Goal: Task Accomplishment & Management: Use online tool/utility

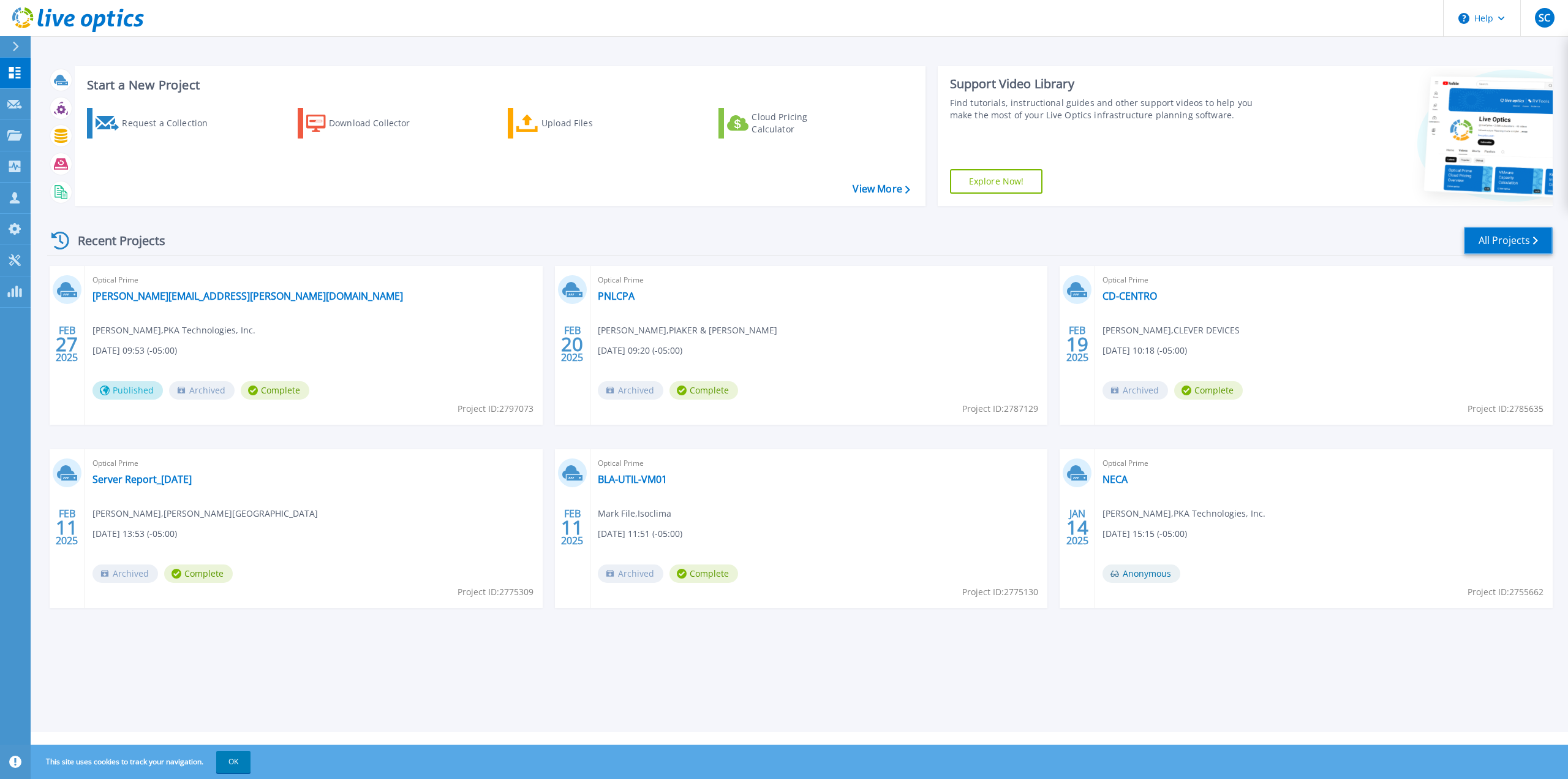
click at [1474, 235] on link "All Projects" at bounding box center [1508, 240] width 89 height 27
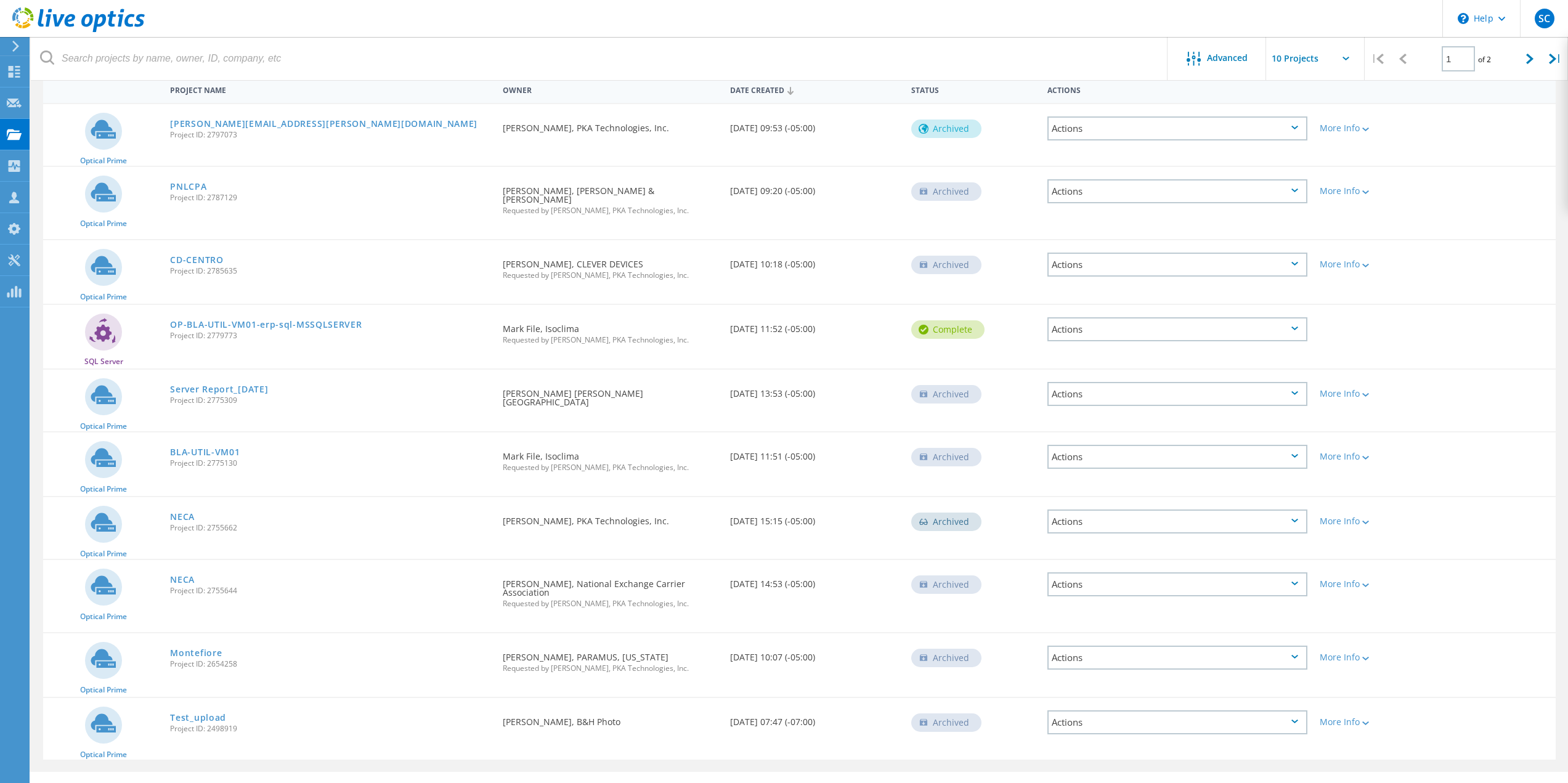
scroll to position [132, 0]
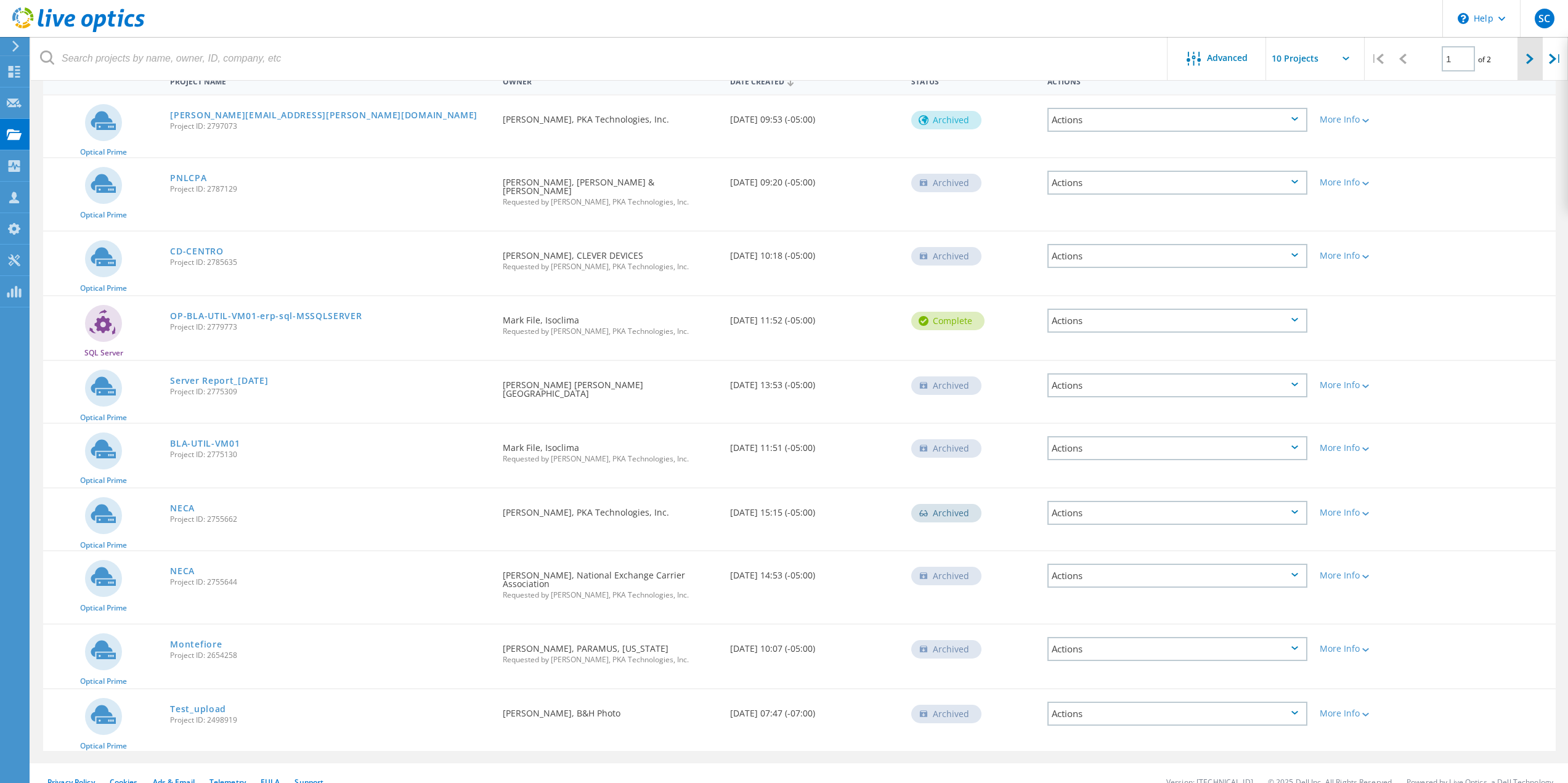
click at [1521, 54] on div at bounding box center [1529, 58] width 25 height 43
type input "2"
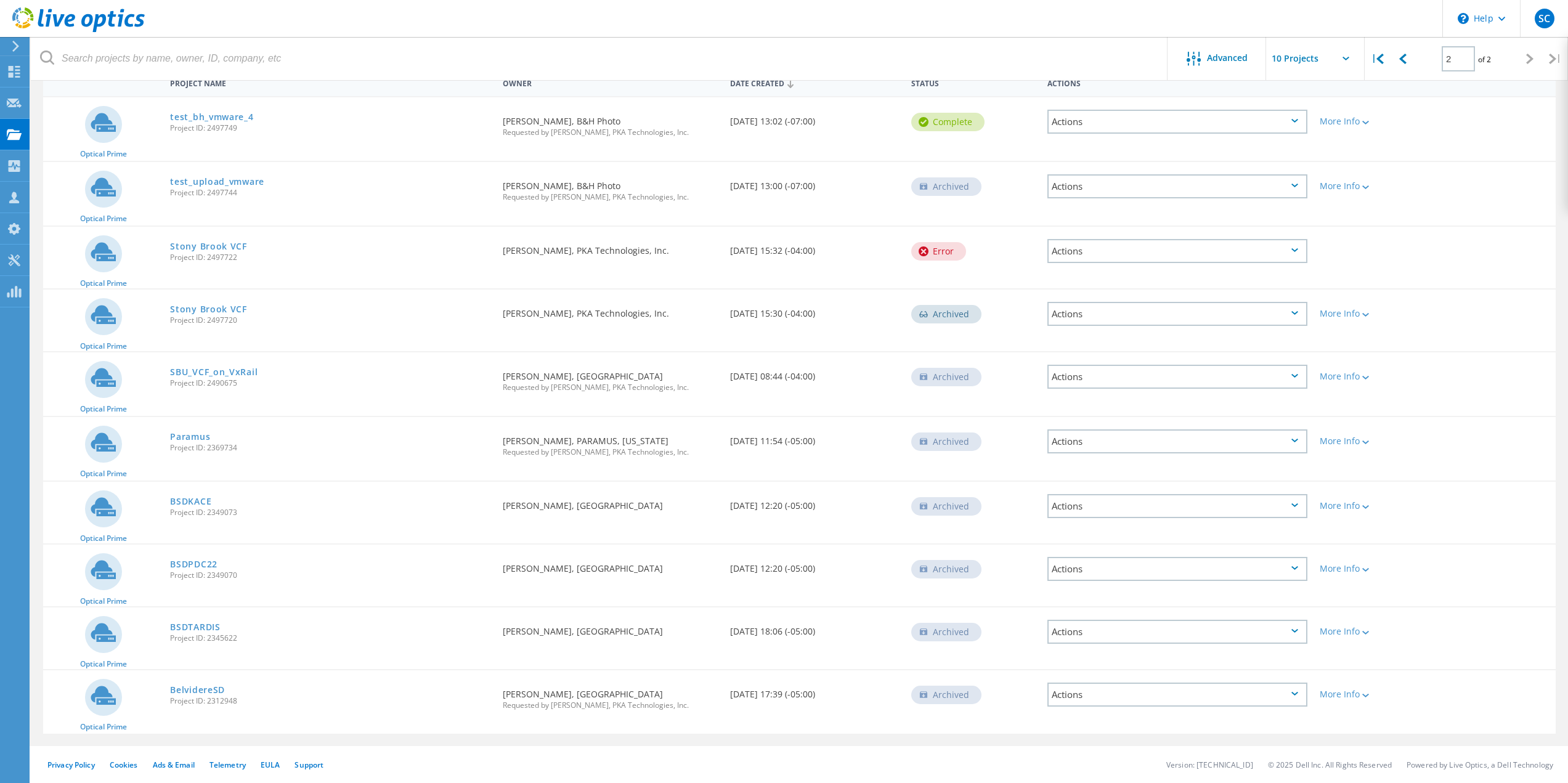
scroll to position [130, 0]
click at [233, 117] on link "test_bh_vmware_4" at bounding box center [212, 116] width 83 height 8
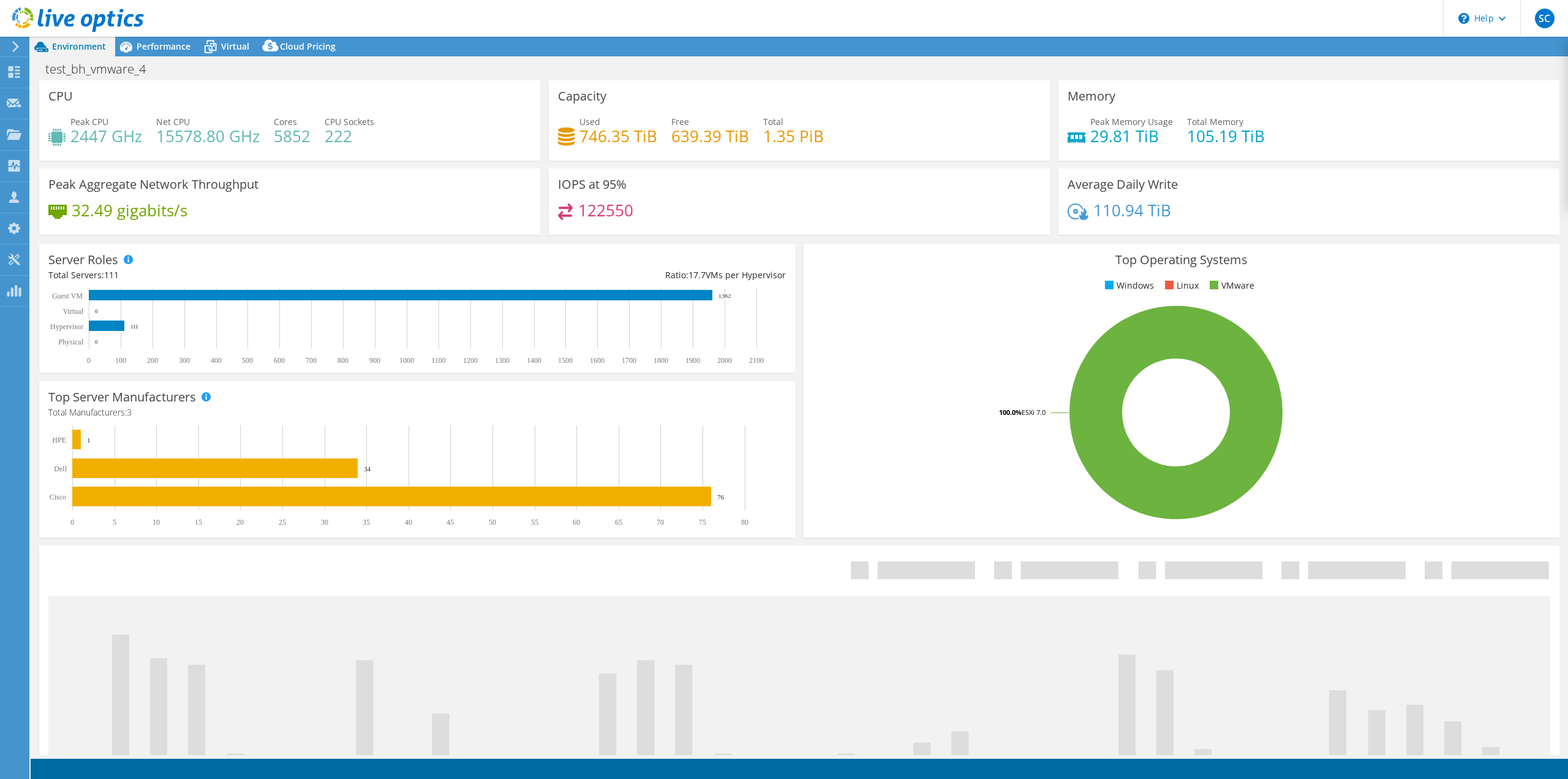
select select "USD"
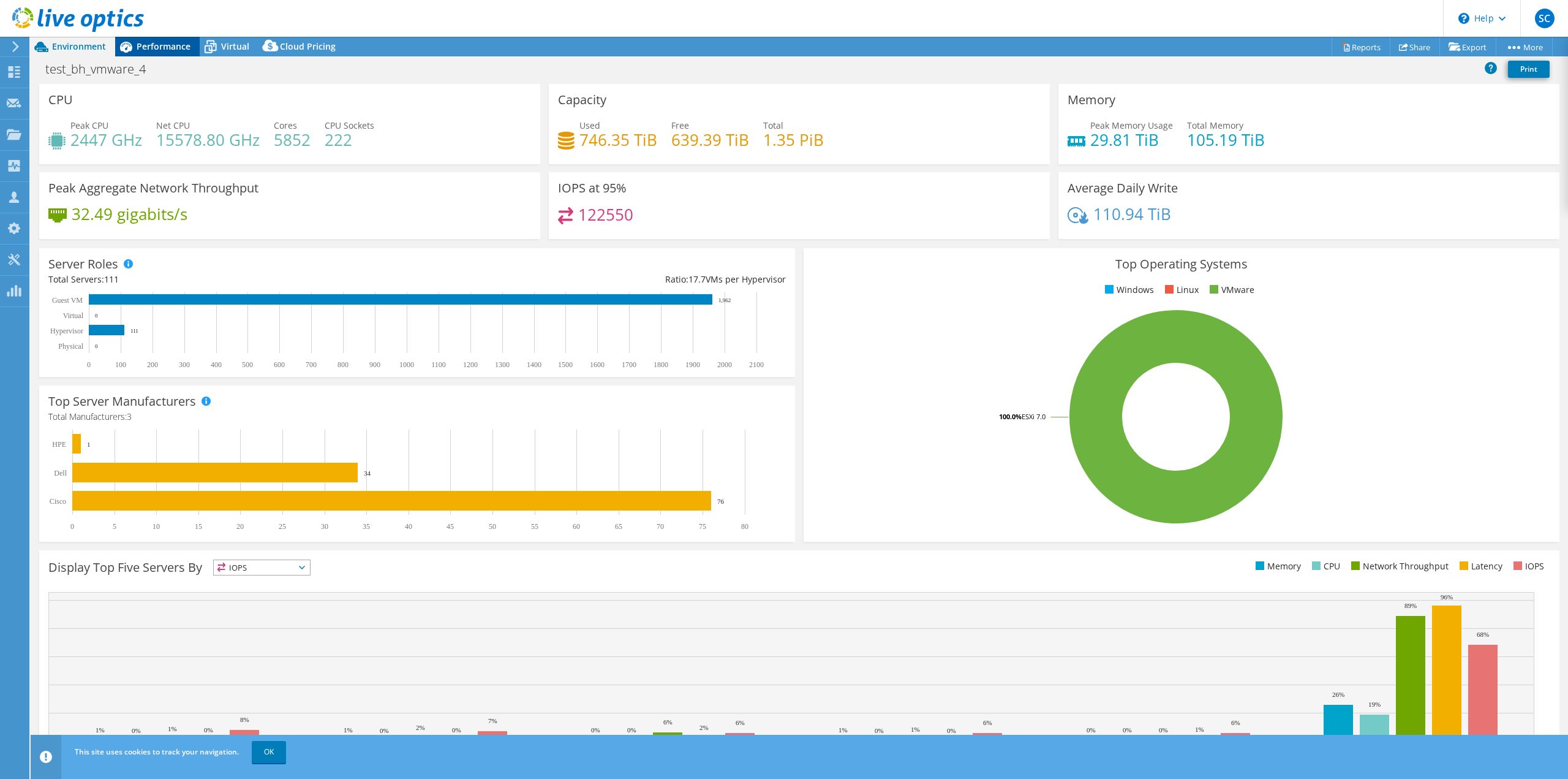
click at [173, 40] on span "Performance" at bounding box center [163, 46] width 54 height 12
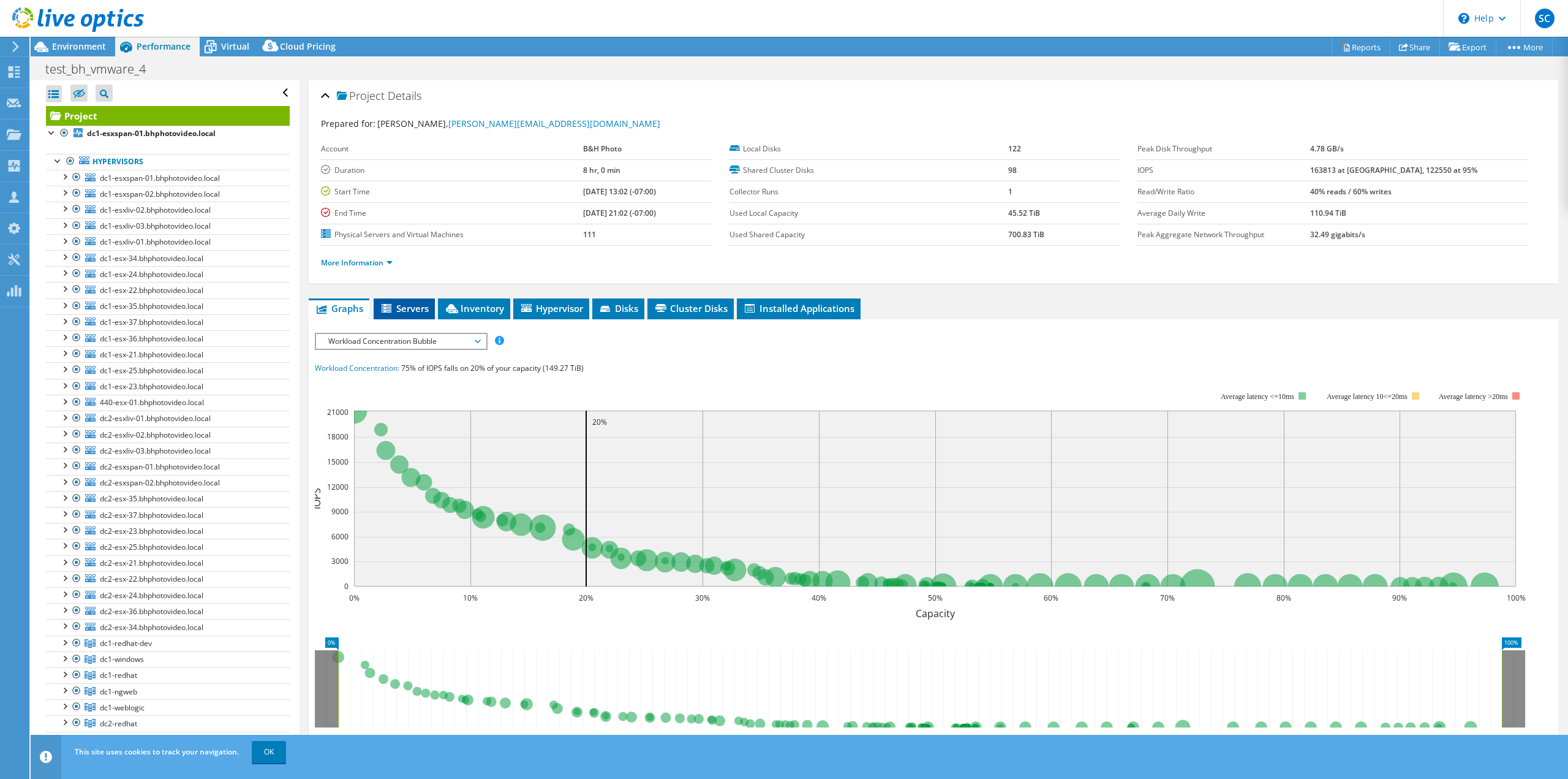
click at [408, 302] on li "Servers" at bounding box center [404, 309] width 61 height 21
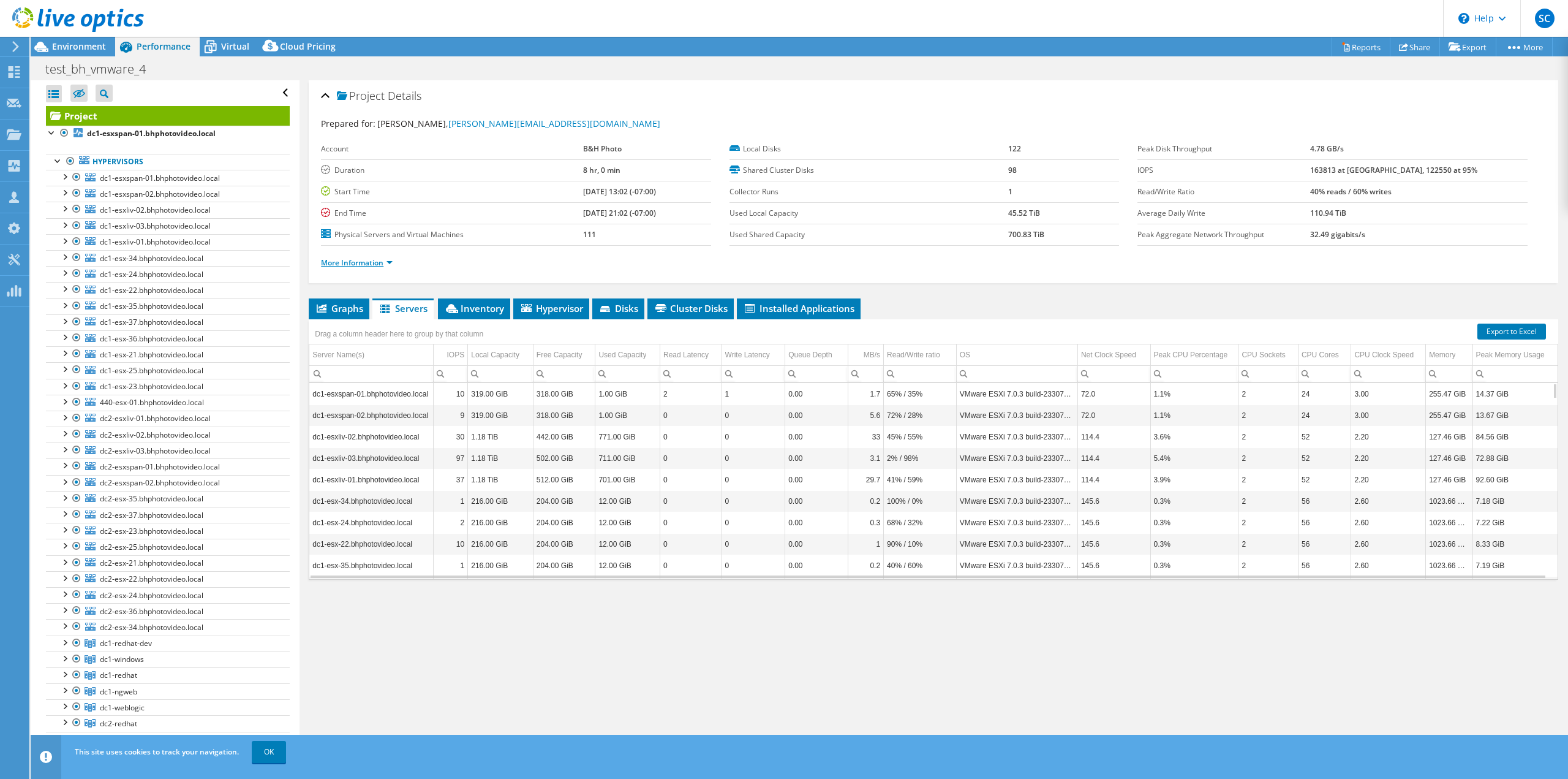
click at [386, 264] on link "More Information" at bounding box center [356, 262] width 71 height 10
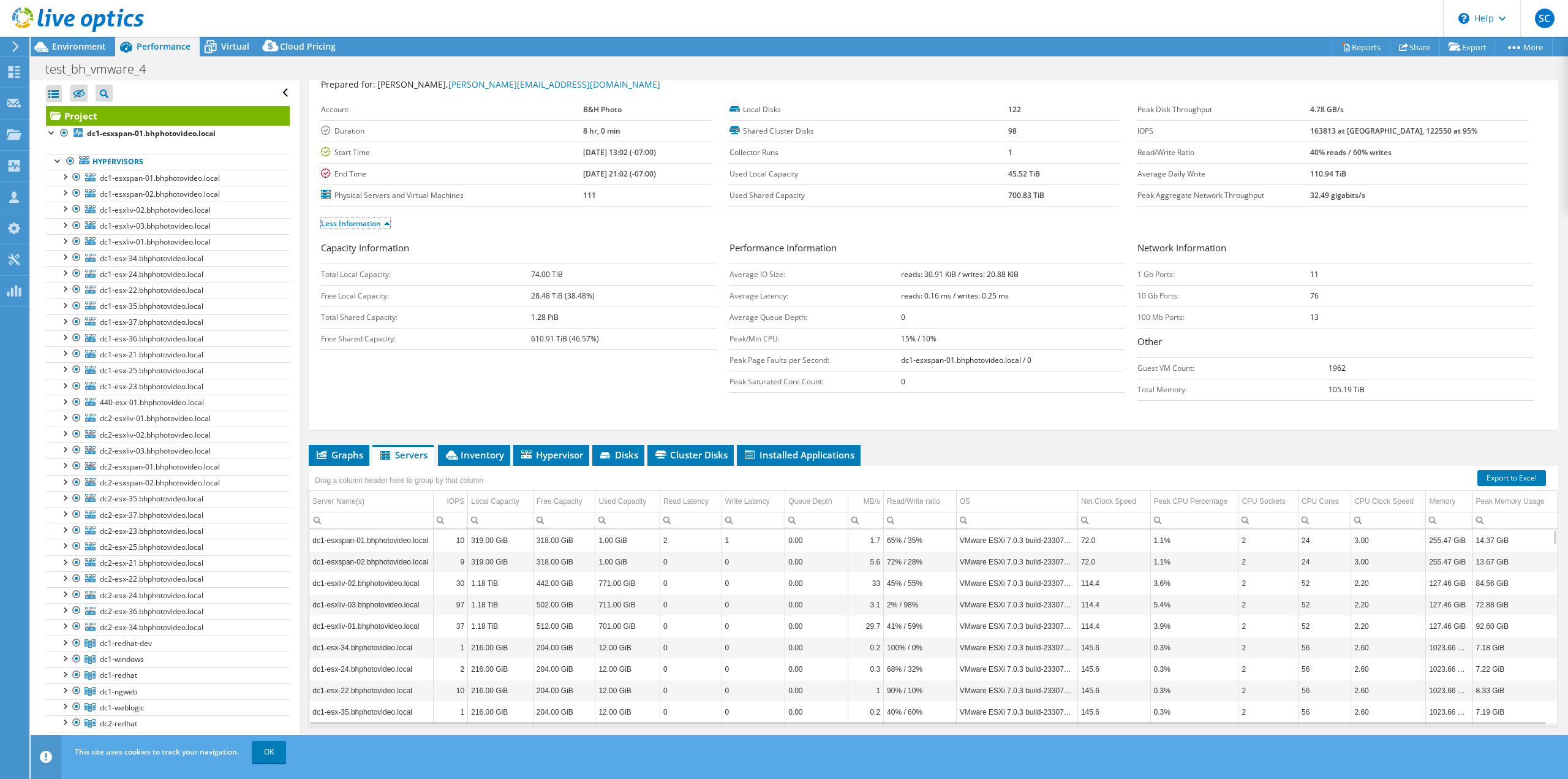
scroll to position [57, 0]
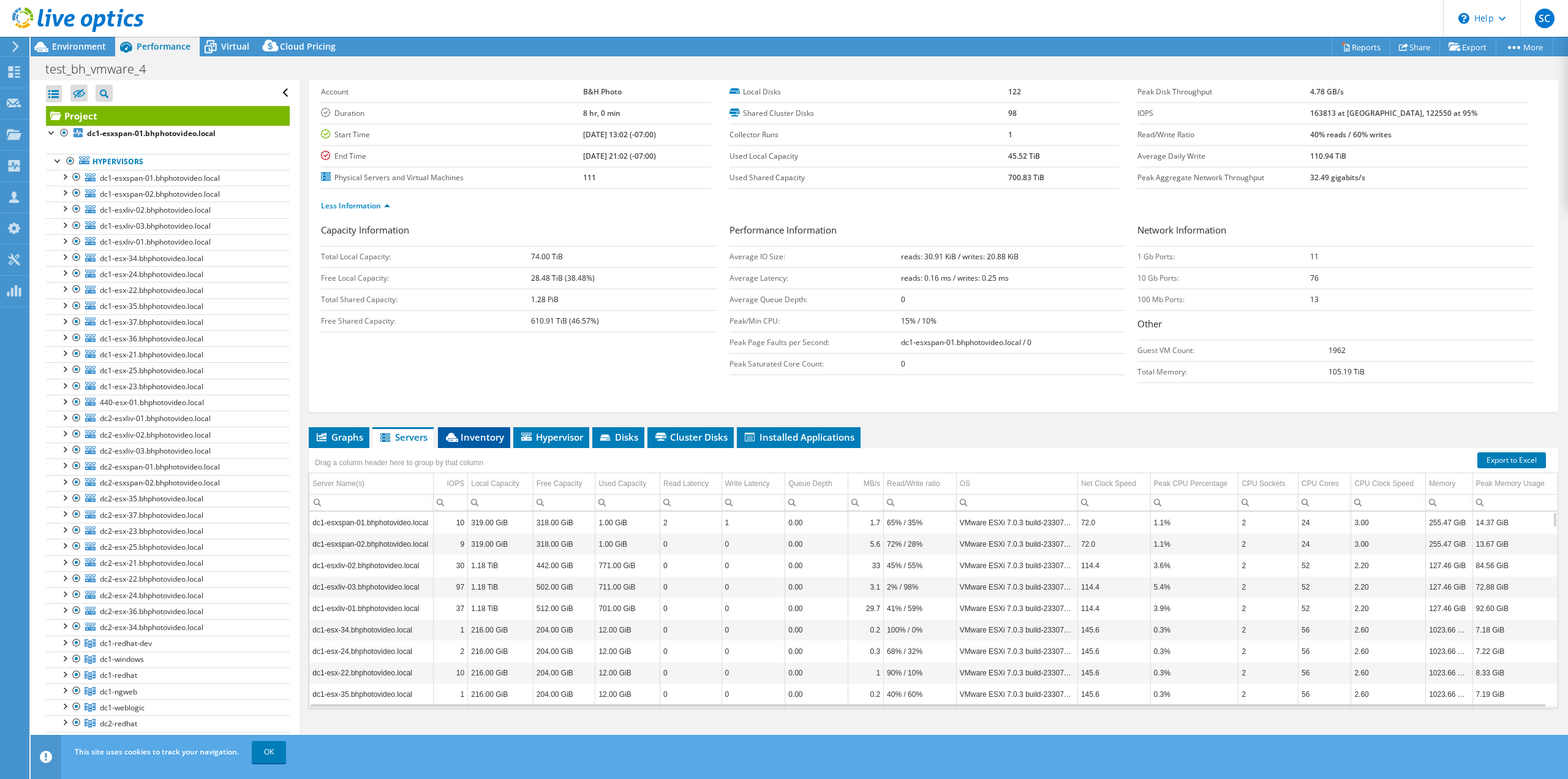
click at [481, 430] on li "Inventory" at bounding box center [474, 437] width 72 height 21
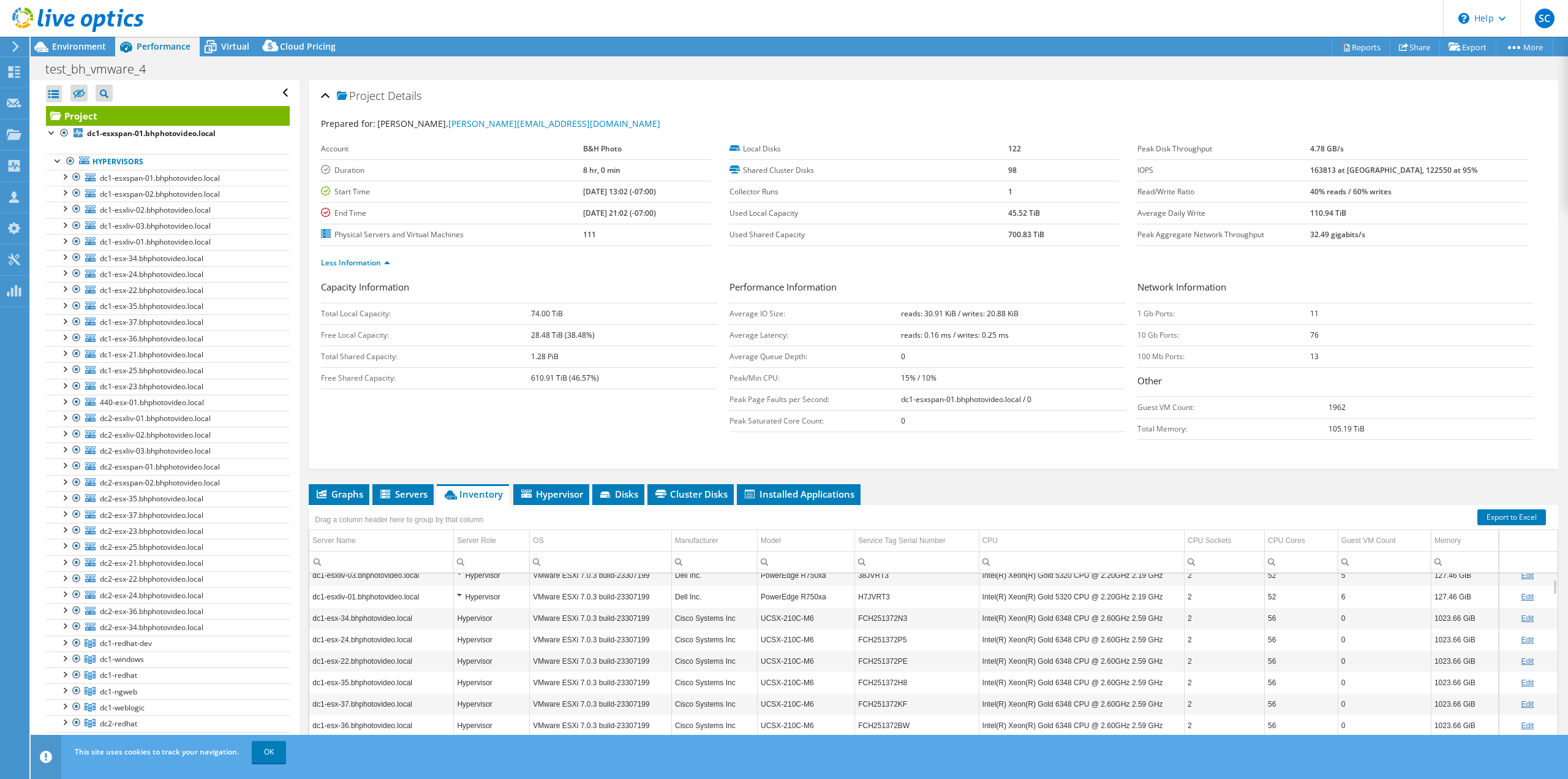
scroll to position [0, 0]
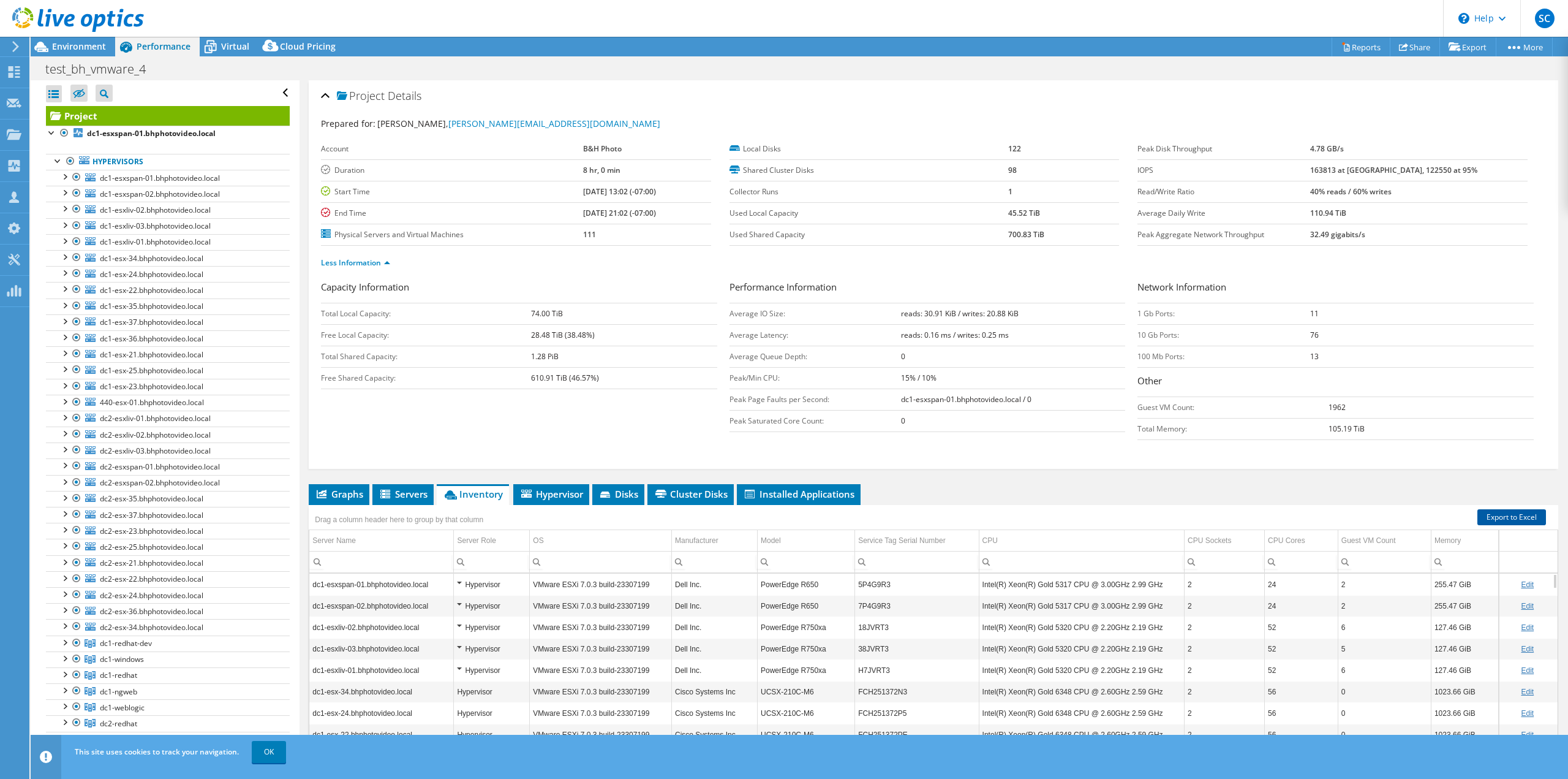
click at [1497, 515] on link "Export to Excel" at bounding box center [1511, 517] width 69 height 16
click at [541, 491] on span "Hypervisor" at bounding box center [551, 493] width 64 height 12
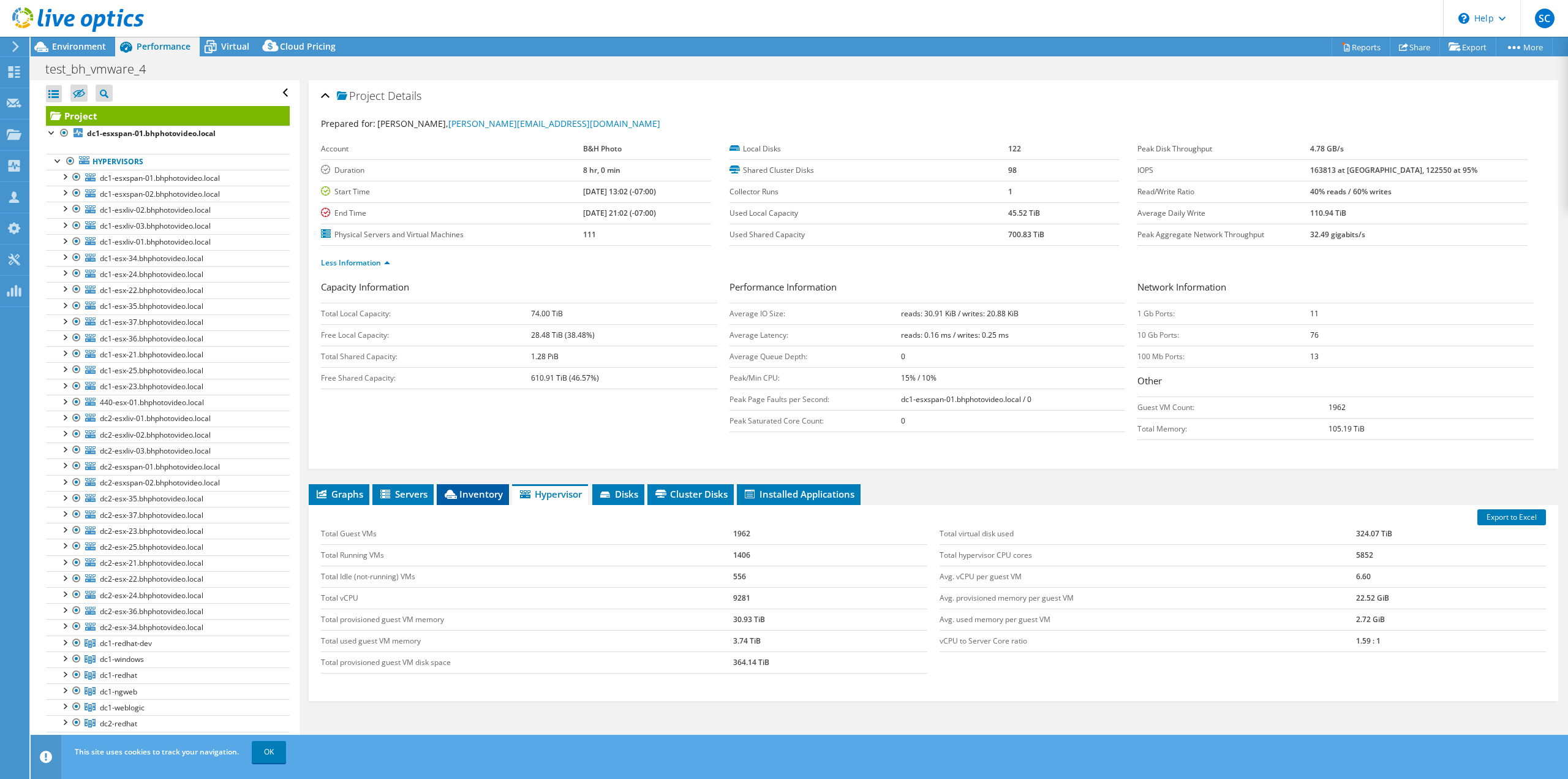
click at [483, 491] on span "Inventory" at bounding box center [474, 493] width 60 height 12
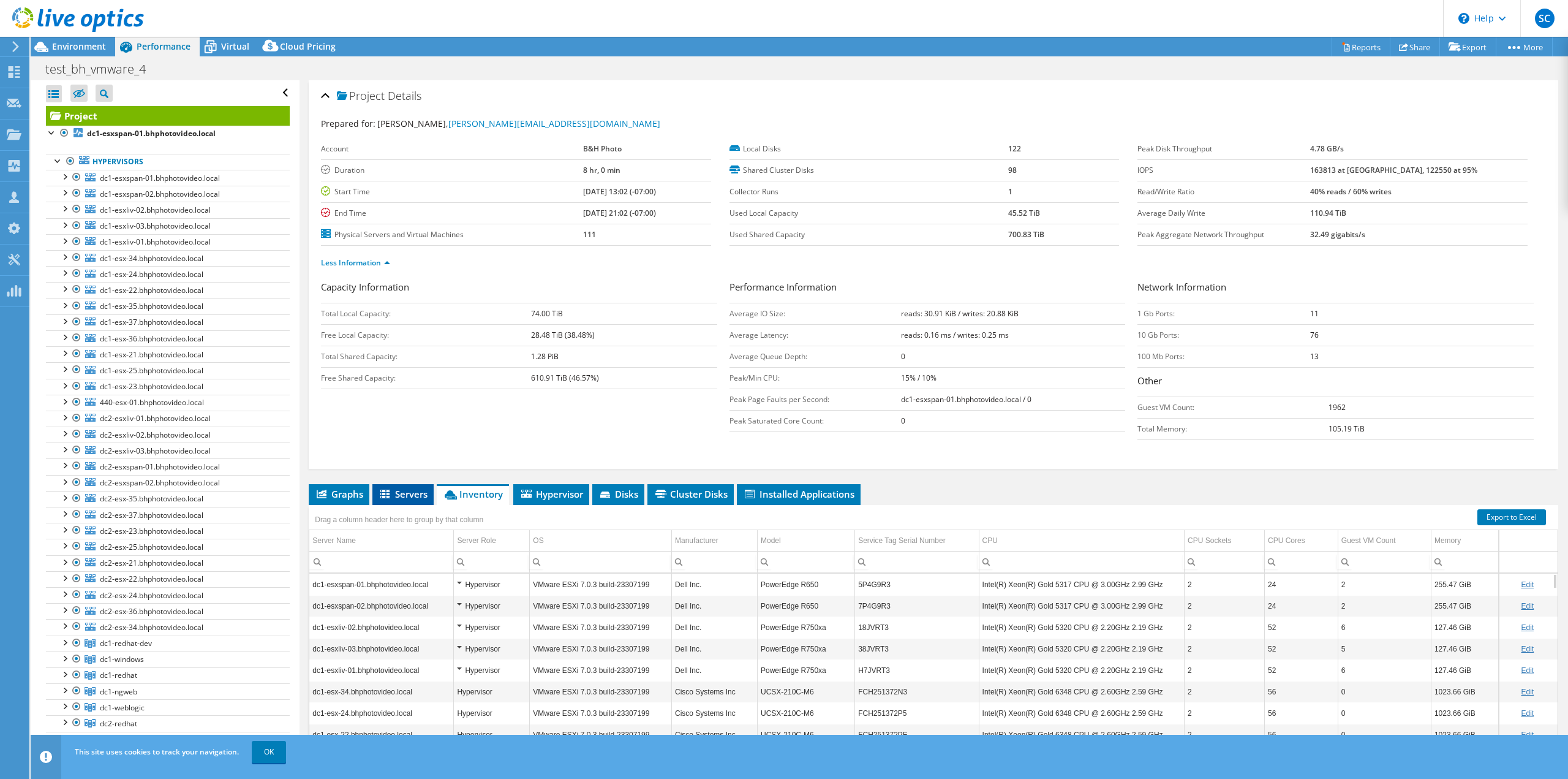
click at [406, 498] on span "Servers" at bounding box center [403, 493] width 49 height 12
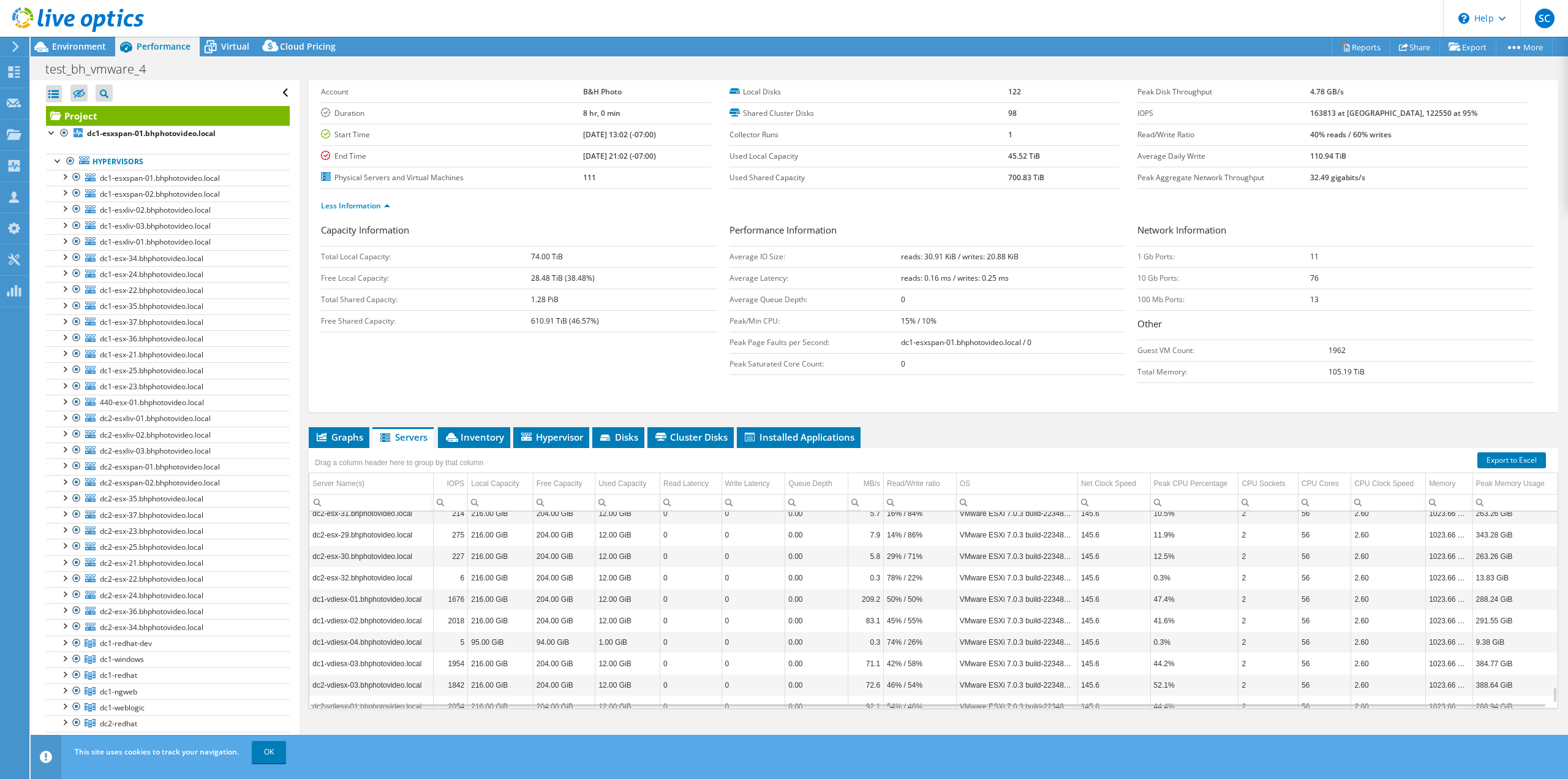
scroll to position [2191, 0]
